Goal: Task Accomplishment & Management: Manage account settings

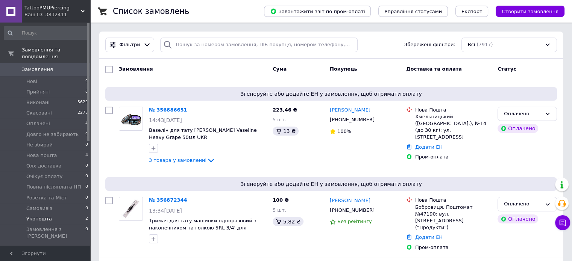
click at [77, 214] on li "Укрпошта 2" at bounding box center [46, 219] width 93 height 11
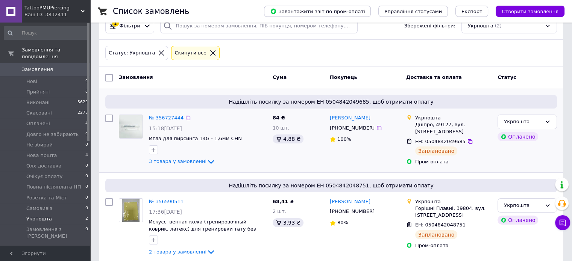
scroll to position [29, 0]
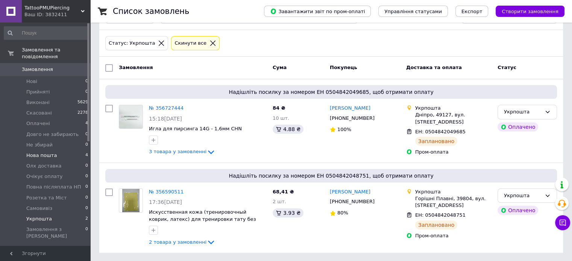
click at [56, 151] on li "Нова пошта 4" at bounding box center [46, 155] width 93 height 11
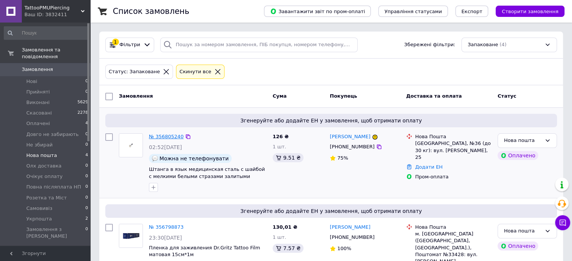
click at [170, 136] on link "№ 356805240" at bounding box center [166, 137] width 35 height 6
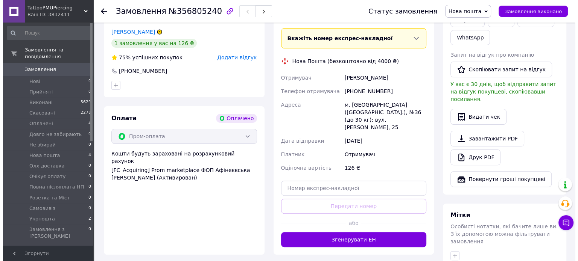
scroll to position [150, 0]
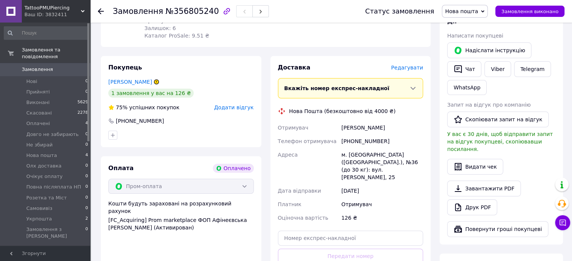
click at [415, 70] on span "Редагувати" at bounding box center [407, 68] width 32 height 6
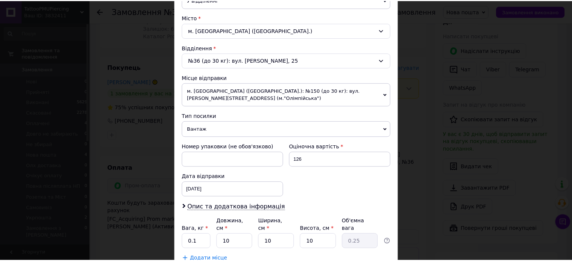
scroll to position [236, 0]
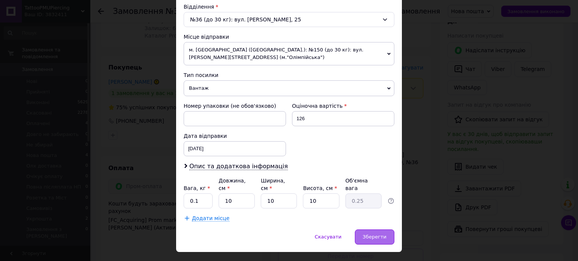
click at [374, 234] on span "Зберегти" at bounding box center [375, 237] width 24 height 6
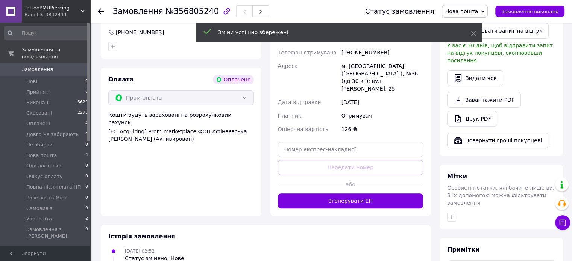
scroll to position [251, 0]
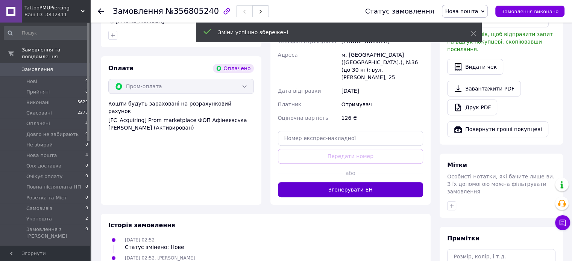
click at [360, 182] on button "Згенерувати ЕН" at bounding box center [351, 189] width 146 height 15
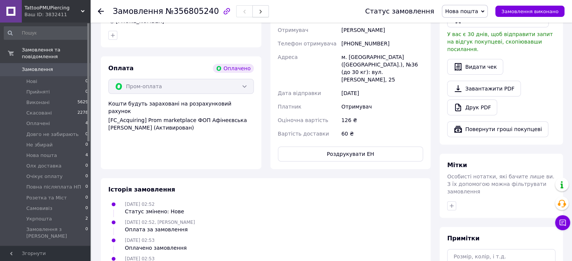
click at [258, 12] on icon "button" at bounding box center [260, 11] width 5 height 5
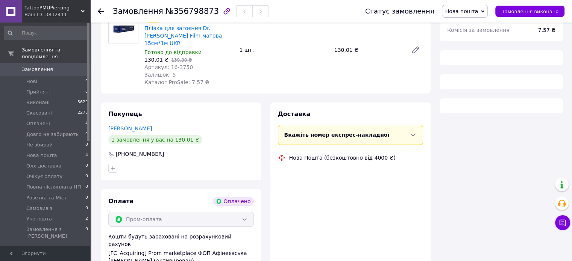
scroll to position [251, 0]
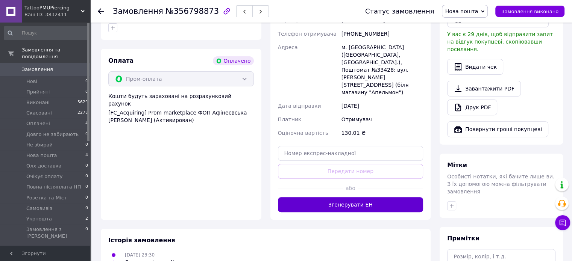
click at [358, 198] on button "Згенерувати ЕН" at bounding box center [351, 205] width 146 height 15
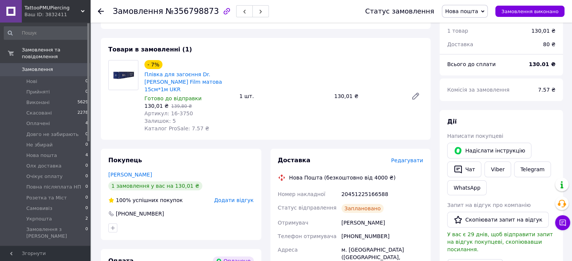
scroll to position [0, 0]
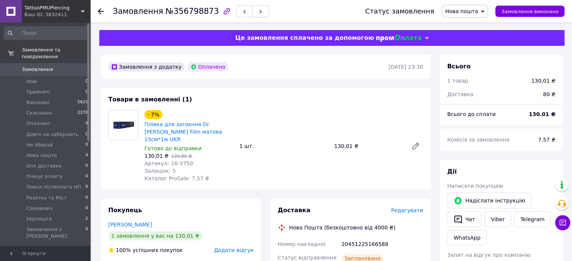
click at [258, 14] on icon "button" at bounding box center [260, 11] width 5 height 5
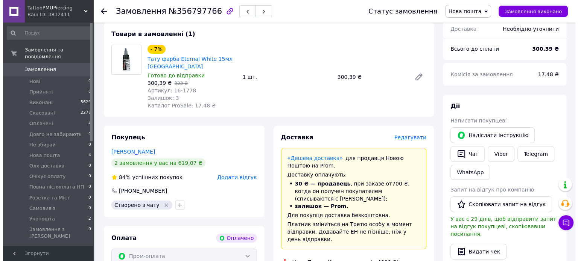
scroll to position [100, 0]
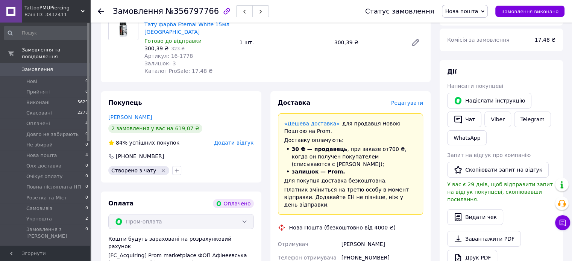
click at [412, 100] on span "Редагувати" at bounding box center [407, 103] width 32 height 6
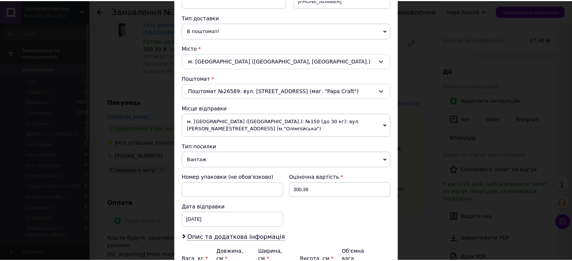
scroll to position [236, 0]
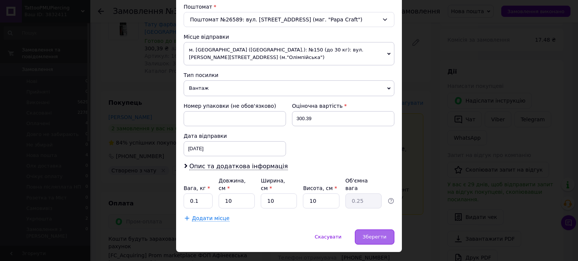
click at [382, 234] on span "Зберегти" at bounding box center [375, 237] width 24 height 6
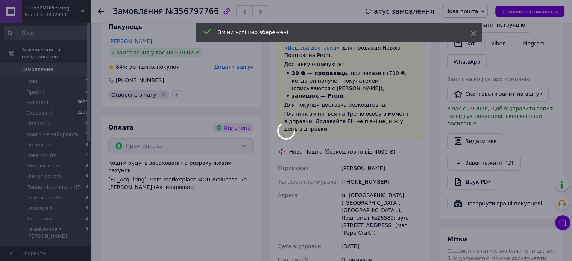
scroll to position [251, 0]
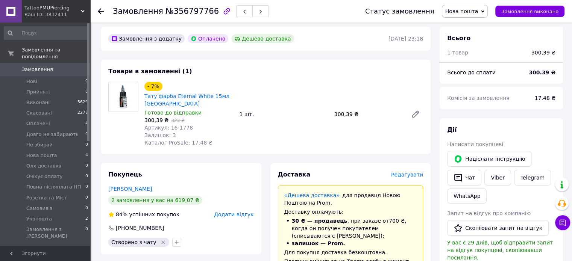
scroll to position [0, 0]
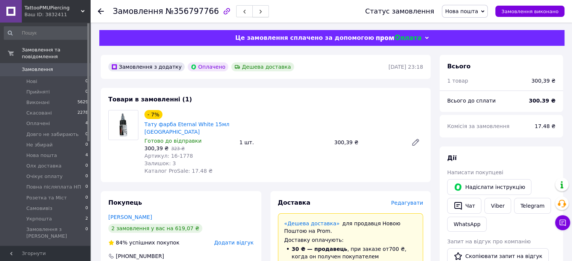
click at [252, 15] on button "button" at bounding box center [260, 11] width 17 height 12
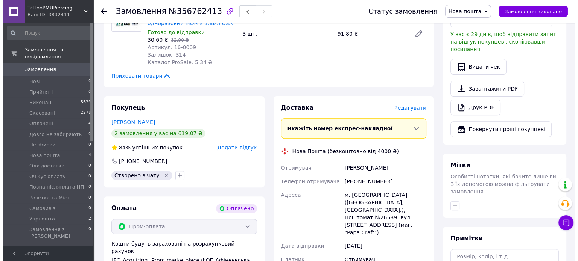
scroll to position [301, 0]
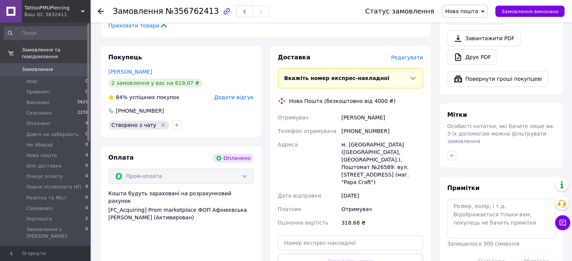
click at [407, 59] on span "Редагувати" at bounding box center [407, 58] width 32 height 6
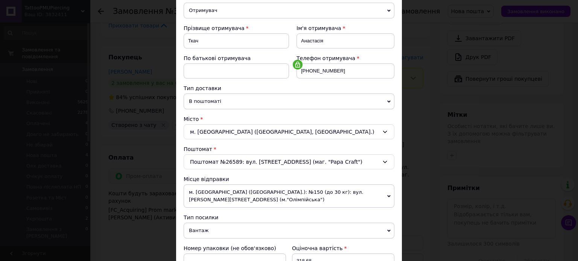
scroll to position [201, 0]
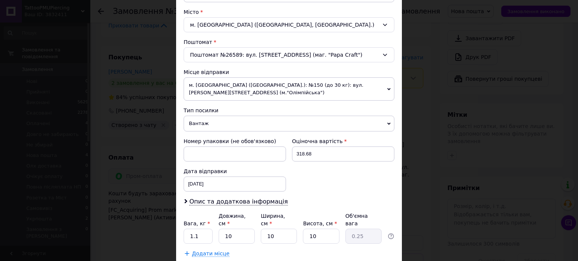
click at [223, 116] on span "Вантаж" at bounding box center [289, 124] width 211 height 16
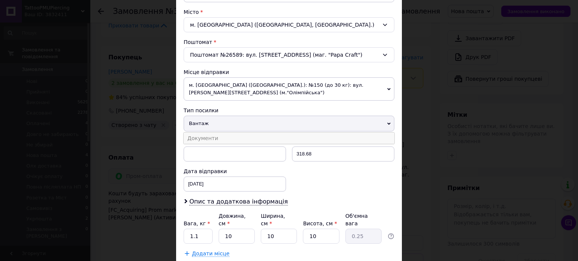
click at [225, 134] on li "Документи" at bounding box center [289, 138] width 211 height 11
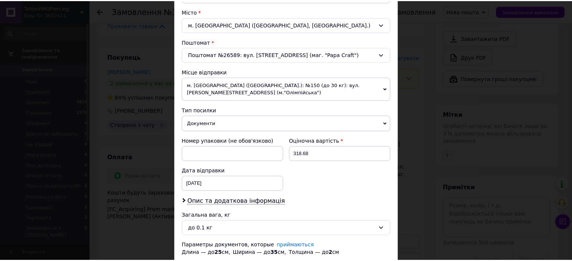
scroll to position [243, 0]
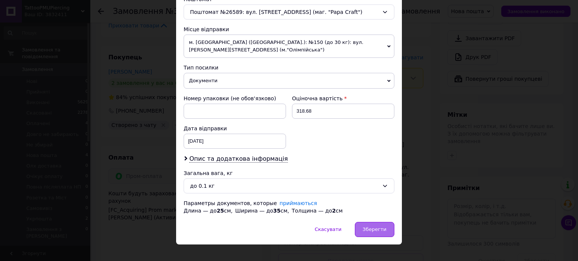
click at [372, 227] on span "Зберегти" at bounding box center [375, 230] width 24 height 6
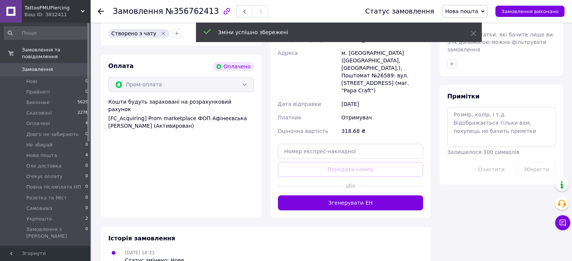
scroll to position [401, 0]
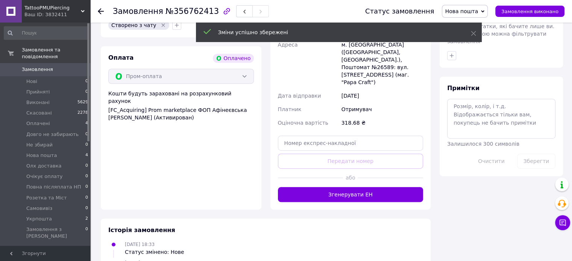
click at [384, 187] on button "Згенерувати ЕН" at bounding box center [351, 194] width 146 height 15
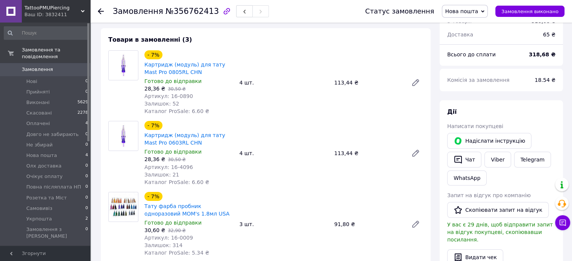
scroll to position [0, 0]
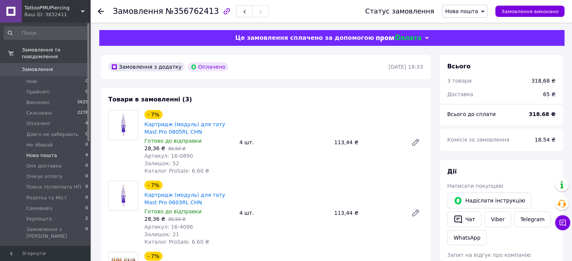
click at [59, 152] on li "Нова пошта 4" at bounding box center [46, 155] width 93 height 11
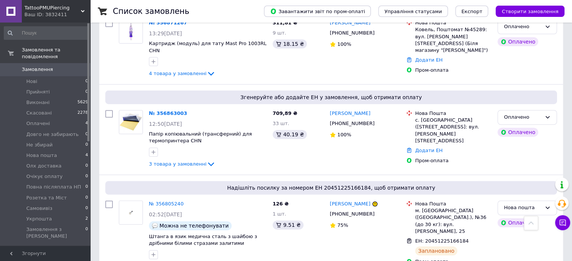
scroll to position [251, 0]
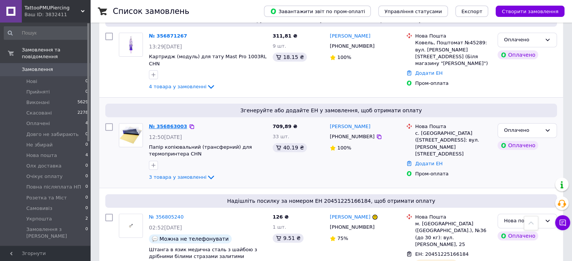
click at [172, 124] on link "№ 356863003" at bounding box center [168, 127] width 38 height 6
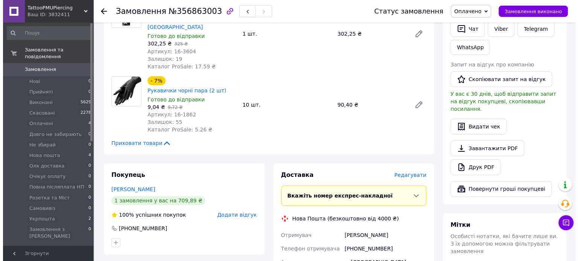
scroll to position [251, 0]
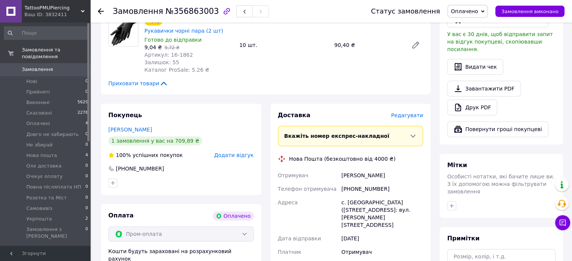
click at [410, 112] on span "Редагувати" at bounding box center [407, 115] width 32 height 6
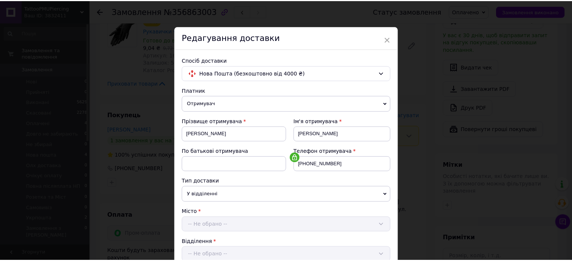
scroll to position [201, 0]
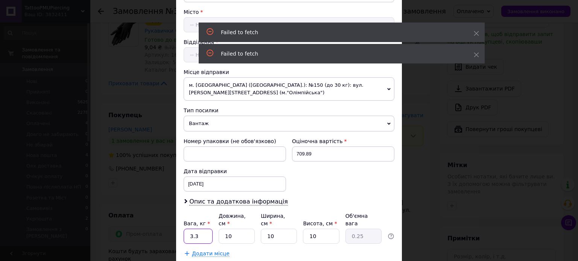
click at [202, 229] on input "3.3" at bounding box center [198, 236] width 29 height 15
type input "0.5"
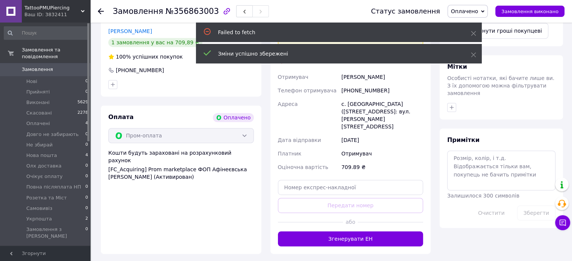
scroll to position [351, 0]
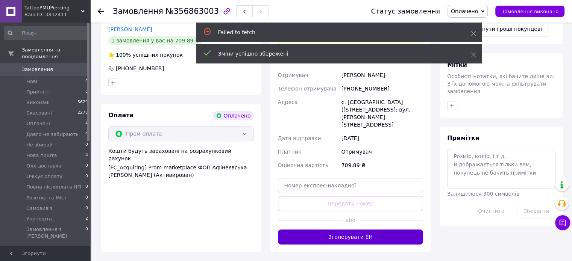
click at [364, 230] on button "Згенерувати ЕН" at bounding box center [351, 237] width 146 height 15
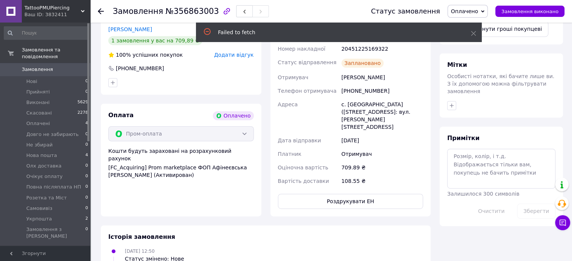
click at [243, 13] on use "button" at bounding box center [244, 12] width 2 height 4
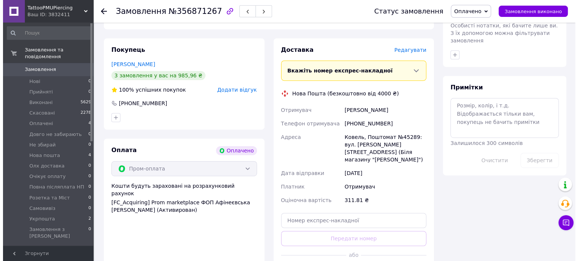
scroll to position [351, 0]
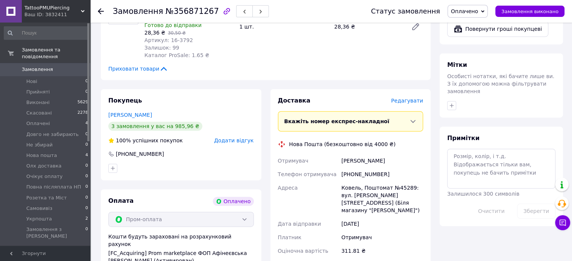
click at [412, 98] on span "Редагувати" at bounding box center [407, 101] width 32 height 6
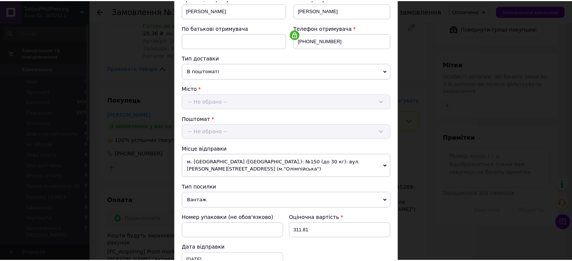
scroll to position [236, 0]
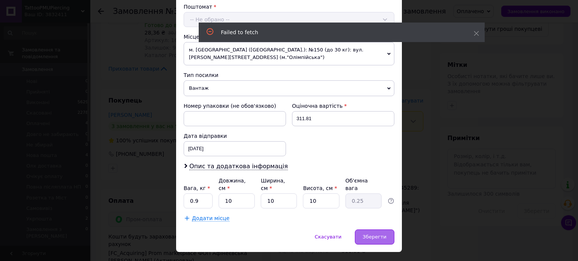
click at [384, 234] on span "Зберегти" at bounding box center [375, 237] width 24 height 6
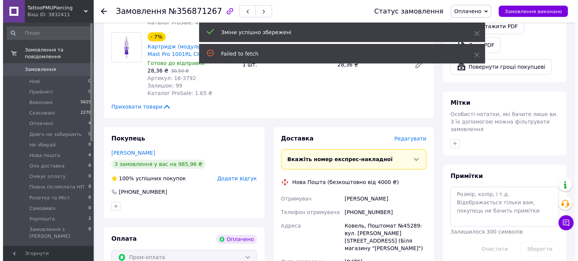
scroll to position [301, 0]
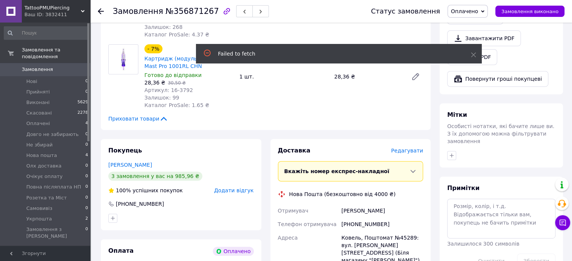
click at [412, 149] on div "Доставка [PERSON_NAME] Вкажіть номер експрес-накладної Обов'язково введіть номе…" at bounding box center [351, 264] width 146 height 234
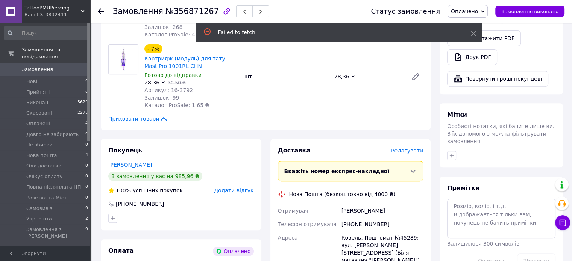
click at [413, 148] on span "Редагувати" at bounding box center [407, 151] width 32 height 6
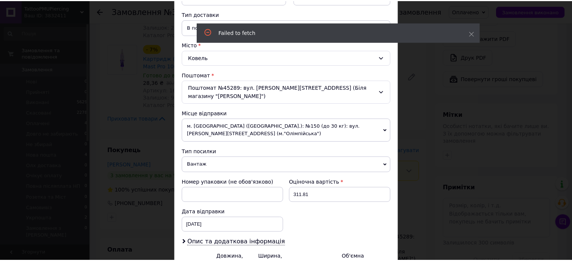
scroll to position [201, 0]
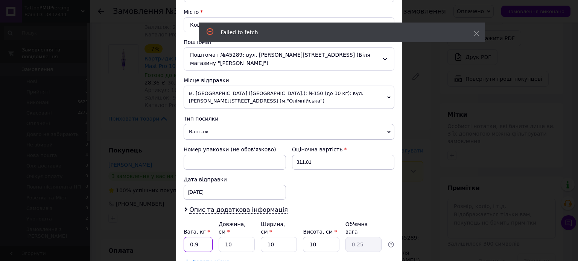
click at [200, 237] on input "0.9" at bounding box center [198, 244] width 29 height 15
type input "0.5"
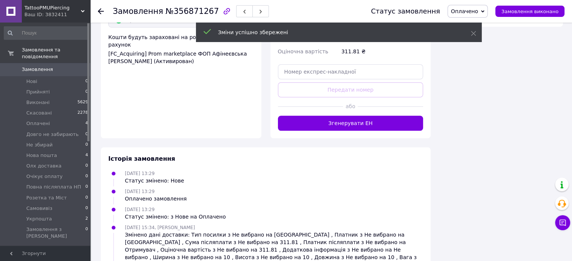
scroll to position [552, 0]
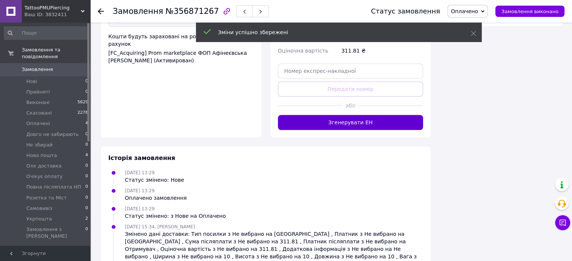
click at [349, 115] on button "Згенерувати ЕН" at bounding box center [351, 122] width 146 height 15
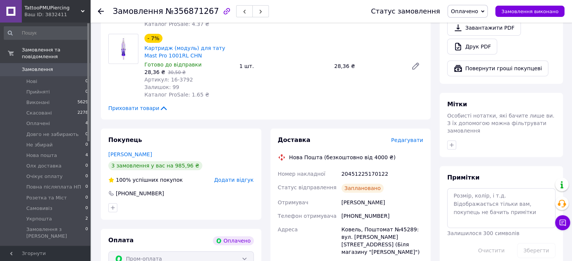
scroll to position [111, 0]
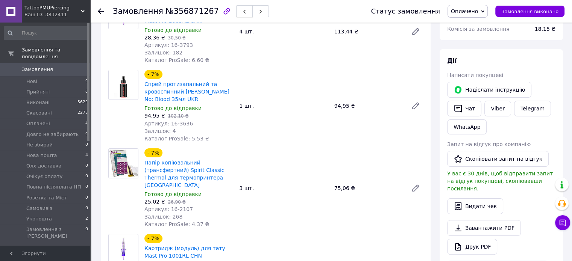
click at [236, 11] on button "button" at bounding box center [244, 11] width 17 height 12
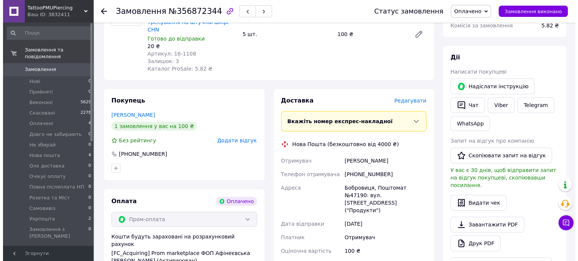
scroll to position [100, 0]
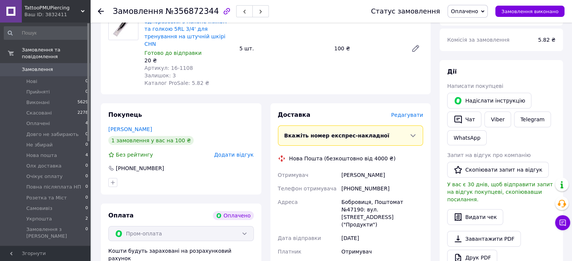
click at [403, 112] on span "Редагувати" at bounding box center [407, 115] width 32 height 6
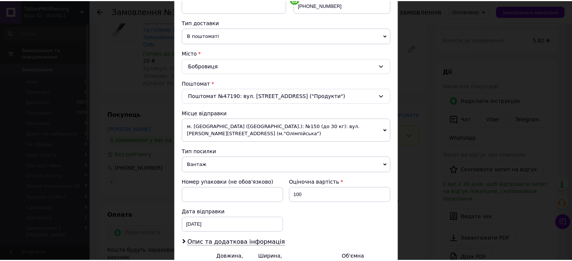
scroll to position [236, 0]
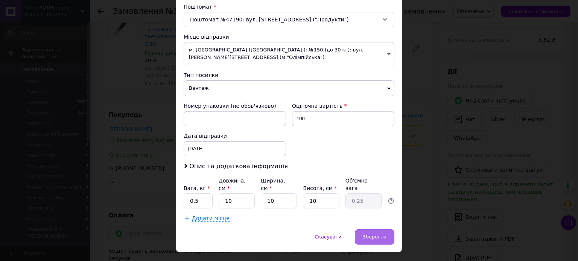
click at [385, 230] on div "Зберегти" at bounding box center [375, 237] width 40 height 15
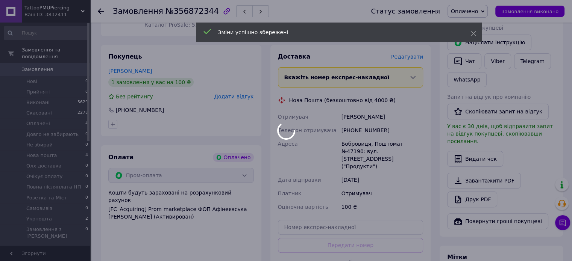
scroll to position [251, 0]
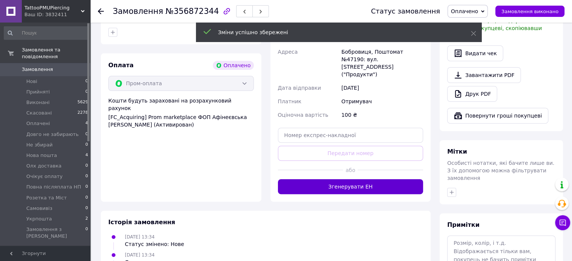
click at [363, 179] on button "Згенерувати ЕН" at bounding box center [351, 186] width 146 height 15
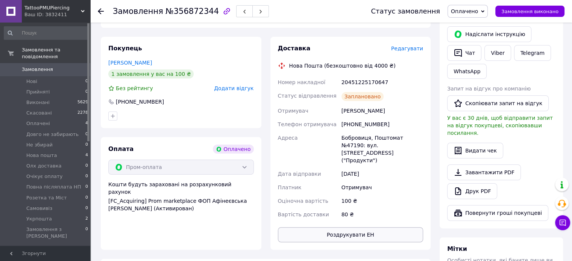
scroll to position [150, 0]
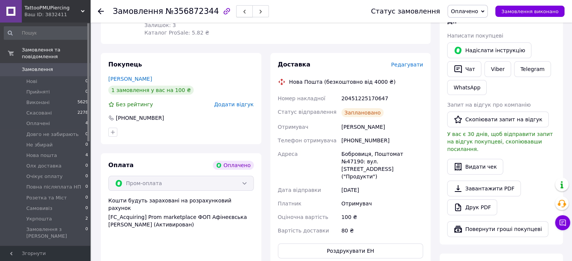
click at [242, 11] on icon "button" at bounding box center [244, 11] width 5 height 5
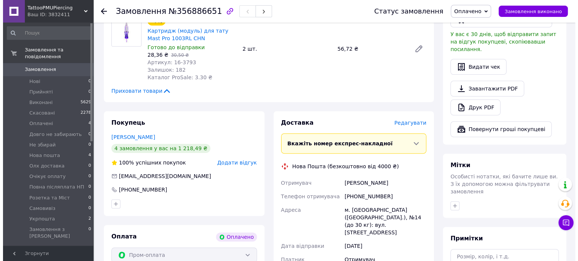
scroll to position [301, 0]
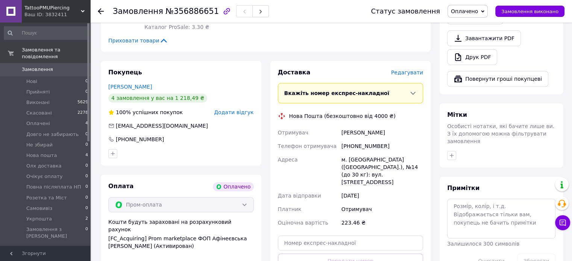
click at [409, 70] on span "Редагувати" at bounding box center [407, 73] width 32 height 6
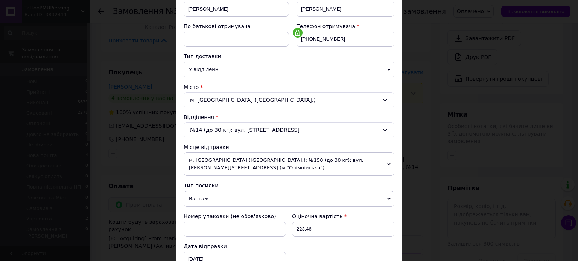
scroll to position [201, 0]
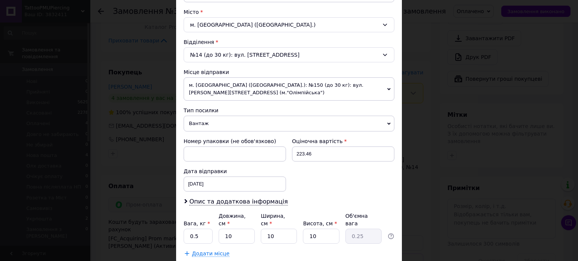
click at [220, 116] on span "Вантаж" at bounding box center [289, 124] width 211 height 16
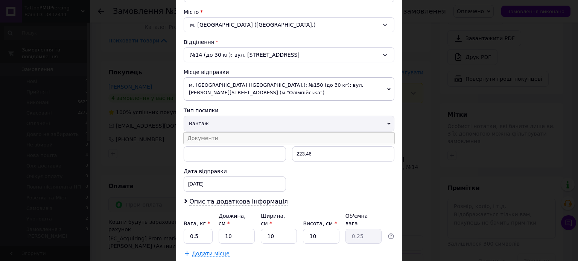
click at [227, 133] on li "Документи" at bounding box center [289, 138] width 211 height 11
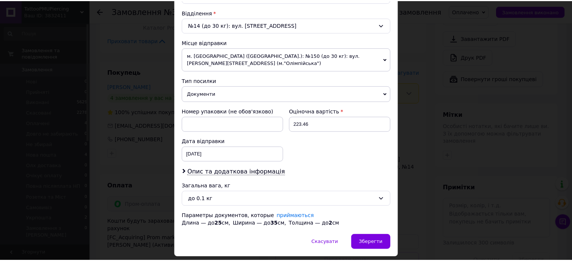
scroll to position [243, 0]
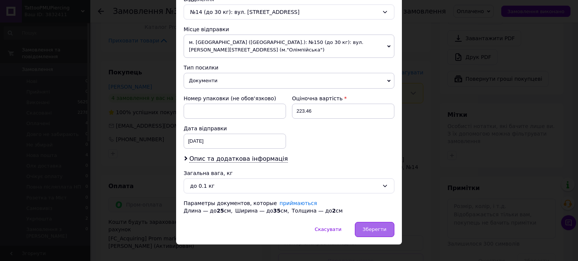
click at [373, 227] on span "Зберегти" at bounding box center [375, 230] width 24 height 6
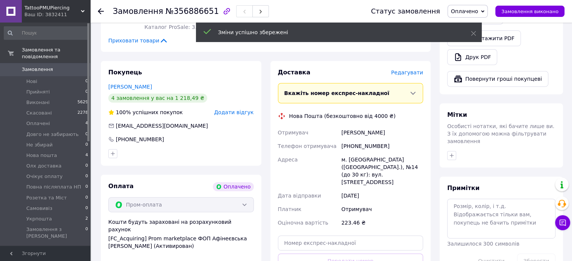
scroll to position [401, 0]
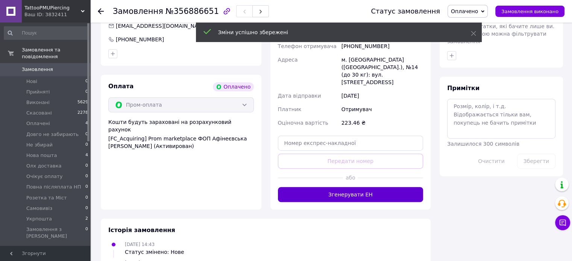
click at [349, 187] on button "Згенерувати ЕН" at bounding box center [351, 194] width 146 height 15
